Goal: Navigation & Orientation: Go to known website

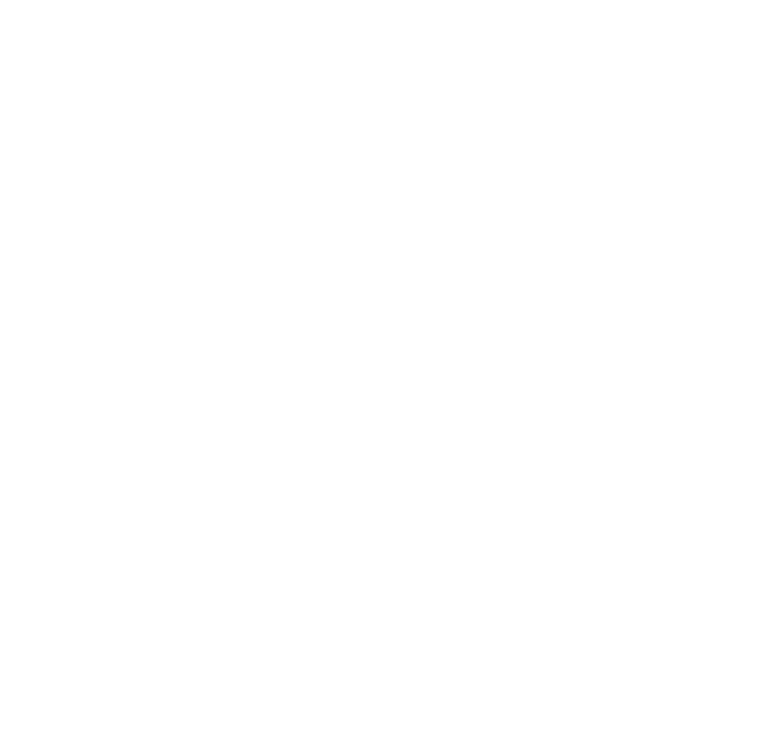
click at [198, 74] on div at bounding box center [378, 72] width 757 height 5
click at [54, 520] on div at bounding box center [377, 536] width 649 height 365
